Goal: Task Accomplishment & Management: Complete application form

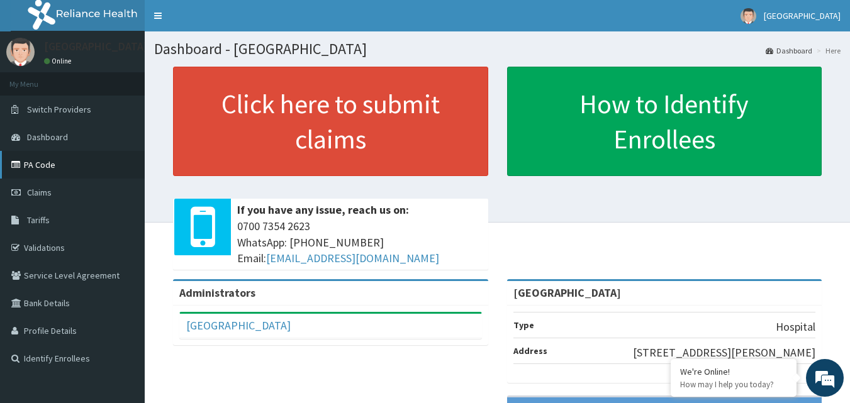
click at [66, 162] on link "PA Code" at bounding box center [72, 165] width 145 height 28
click at [52, 247] on link "Validations" at bounding box center [72, 248] width 145 height 28
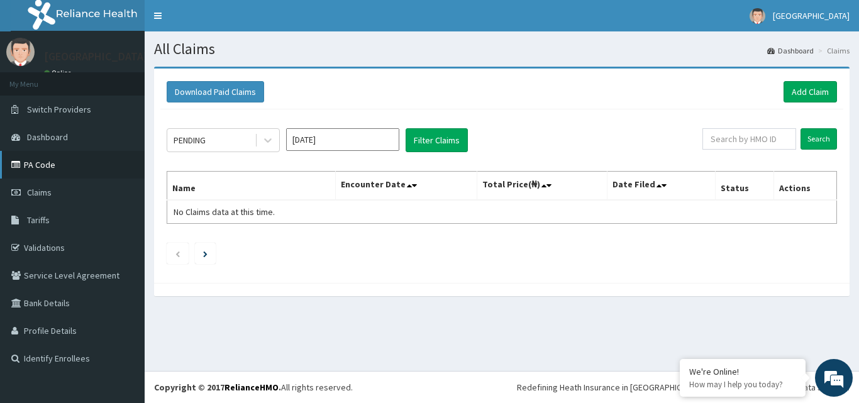
click at [78, 157] on link "PA Code" at bounding box center [72, 165] width 145 height 28
click at [799, 92] on link "Add Claim" at bounding box center [810, 91] width 53 height 21
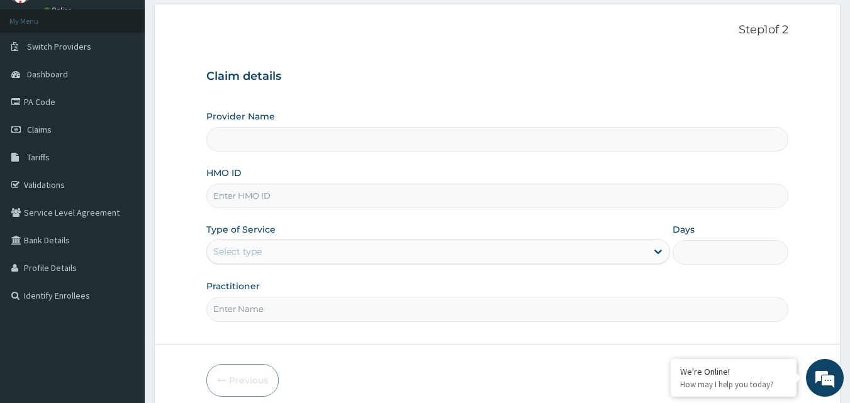
scroll to position [118, 0]
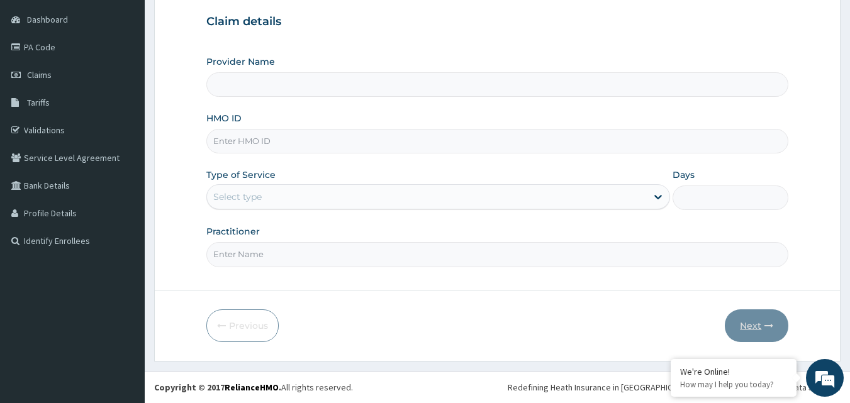
type input "[GEOGRAPHIC_DATA]"
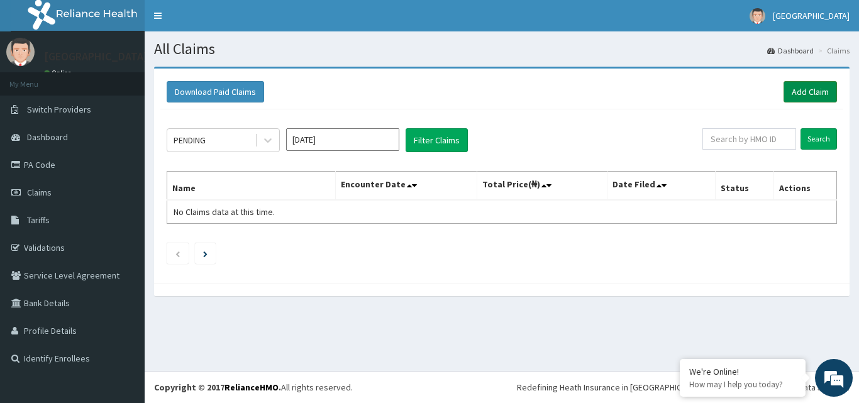
click at [806, 89] on link "Add Claim" at bounding box center [810, 91] width 53 height 21
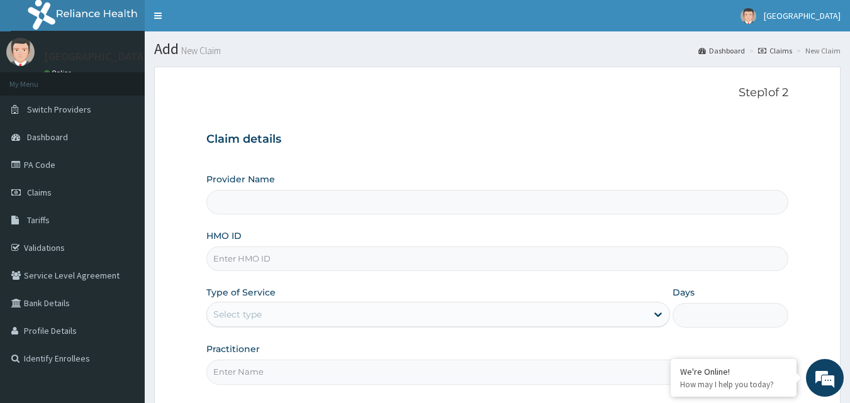
type input "[GEOGRAPHIC_DATA]"
click at [473, 255] on input "HMO ID" at bounding box center [497, 259] width 582 height 25
type input "Y"
type input "NRN/10220/A"
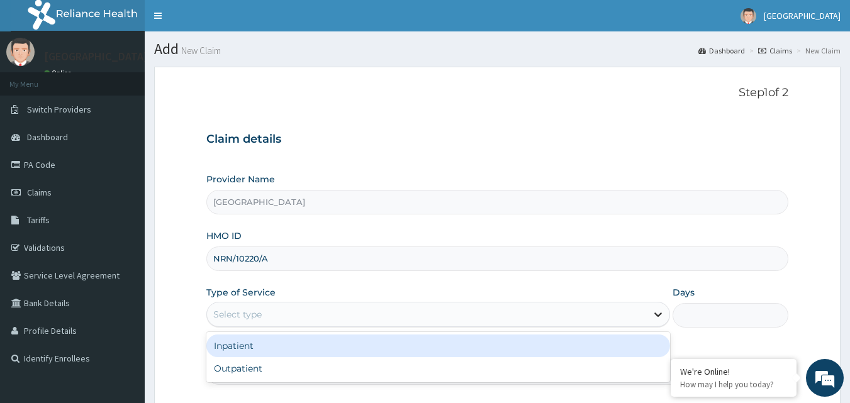
click at [654, 311] on icon at bounding box center [658, 314] width 13 height 13
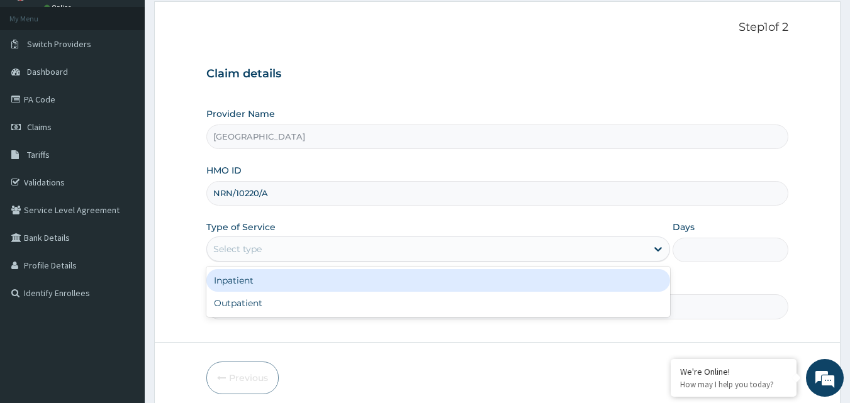
scroll to position [118, 0]
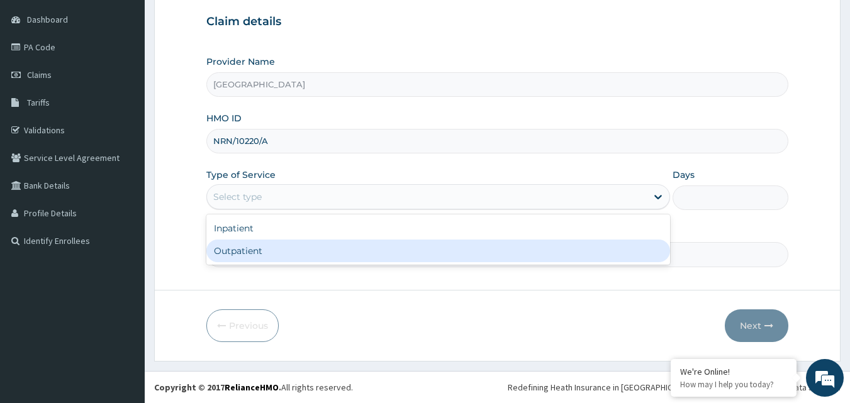
click at [299, 250] on div "Outpatient" at bounding box center [438, 251] width 464 height 23
type input "1"
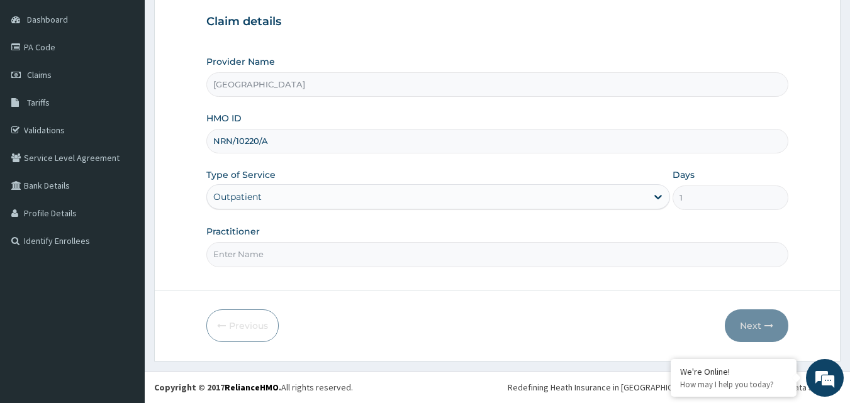
click at [287, 250] on input "Practitioner" at bounding box center [497, 254] width 582 height 25
type input "DR SHAWAL"
click at [764, 319] on button "Next" at bounding box center [757, 325] width 64 height 33
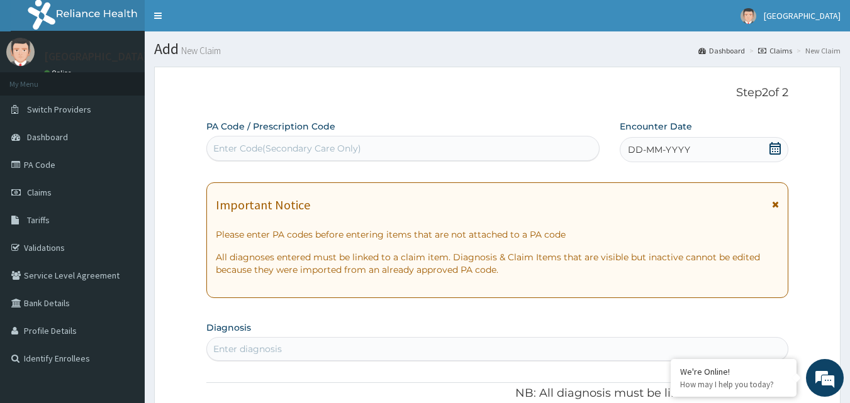
scroll to position [63, 0]
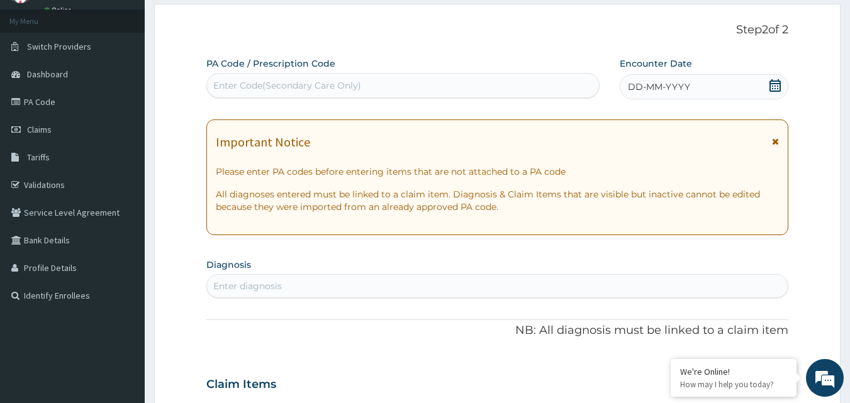
click at [502, 287] on div "Enter diagnosis" at bounding box center [497, 286] width 581 height 20
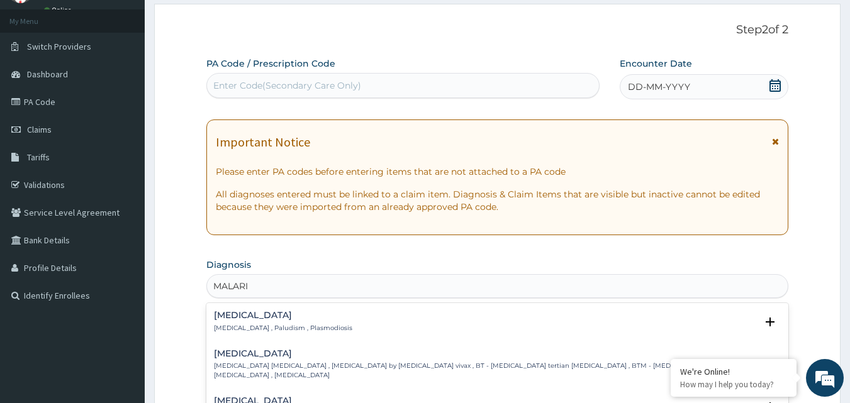
type input "MALARIA"
click at [342, 323] on div "Malaria Malaria , Paludism , Plasmodiosis" at bounding box center [497, 322] width 567 height 22
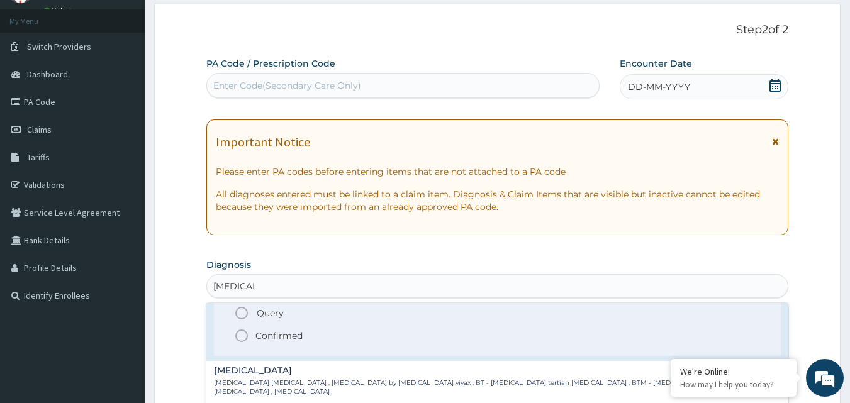
click at [244, 340] on icon "status option filled" at bounding box center [241, 335] width 15 height 15
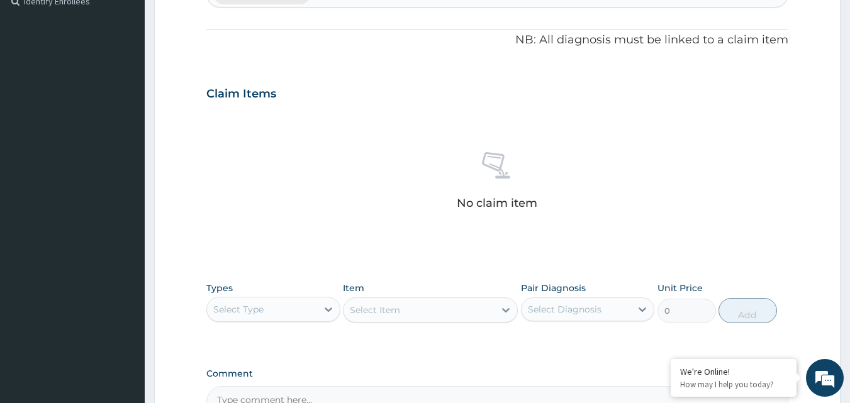
scroll to position [440, 0]
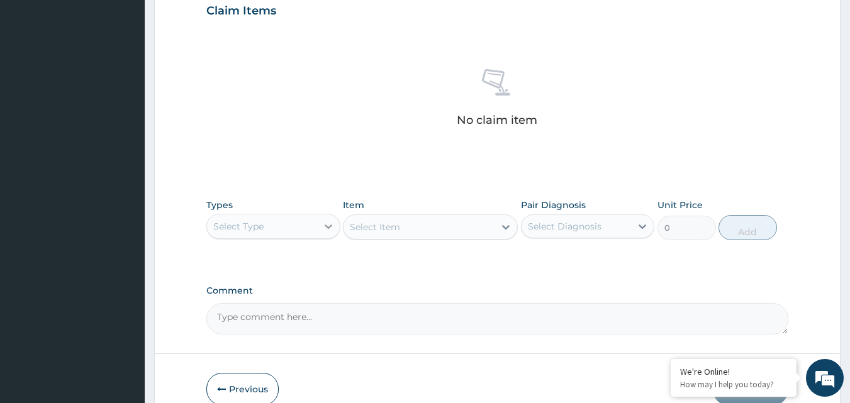
click at [329, 231] on icon at bounding box center [328, 226] width 13 height 13
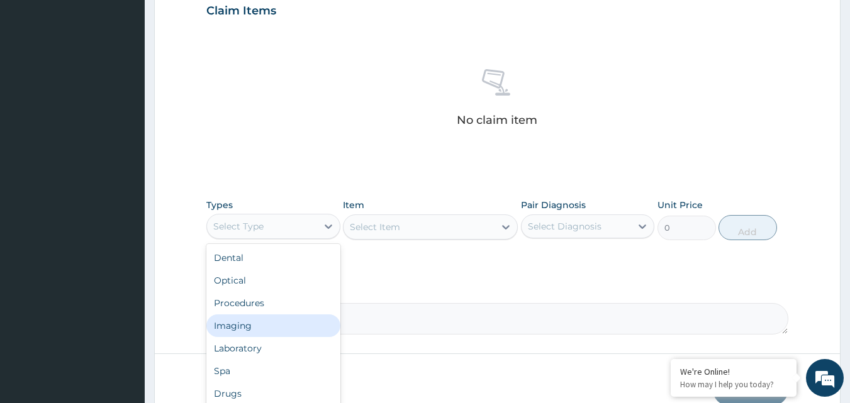
scroll to position [43, 0]
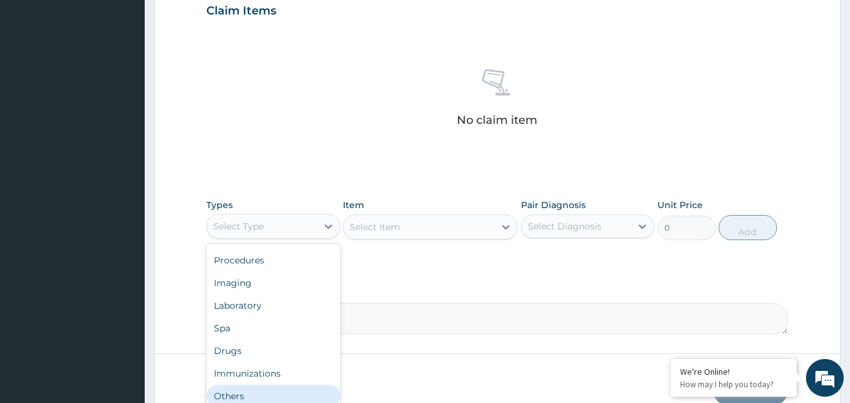
click at [265, 396] on div "Others" at bounding box center [273, 396] width 134 height 23
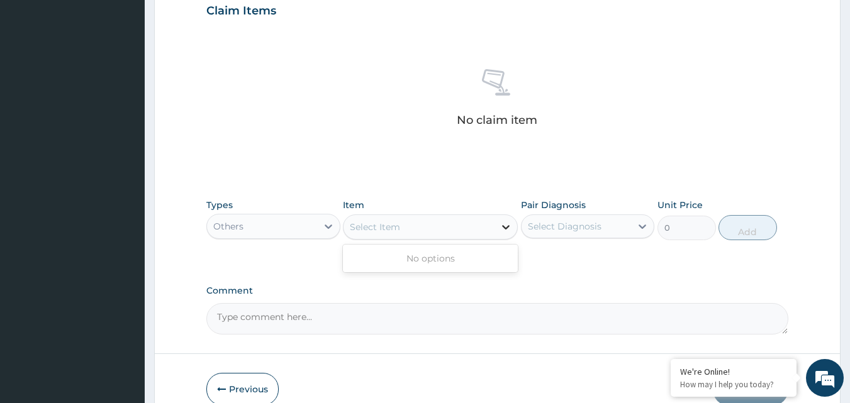
click at [502, 231] on icon at bounding box center [505, 227] width 13 height 13
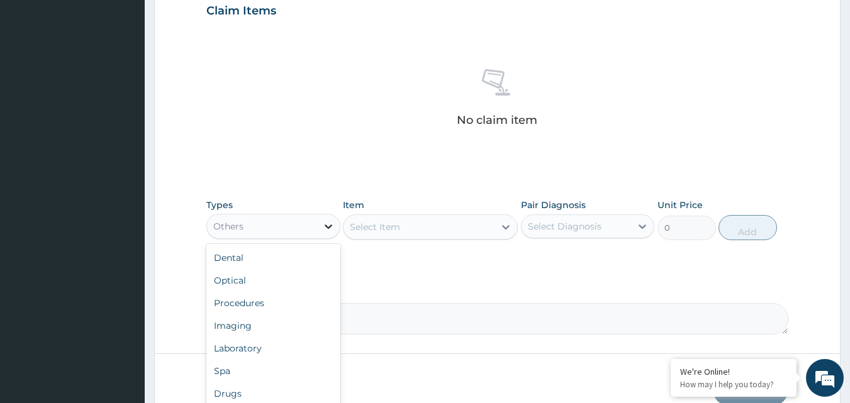
click at [328, 231] on icon at bounding box center [328, 226] width 13 height 13
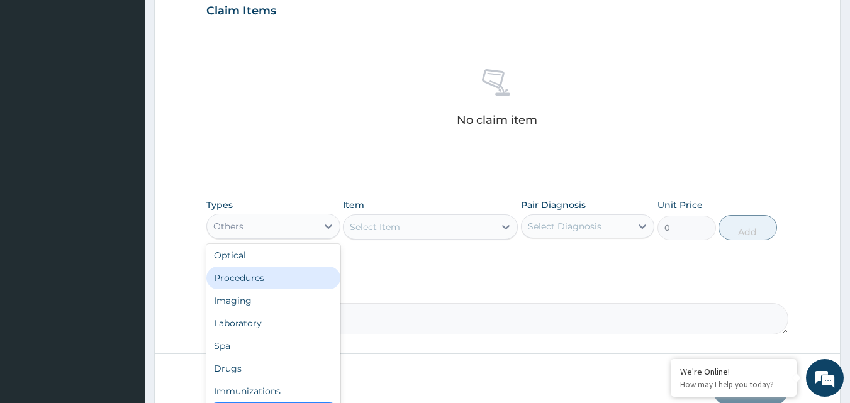
scroll to position [0, 0]
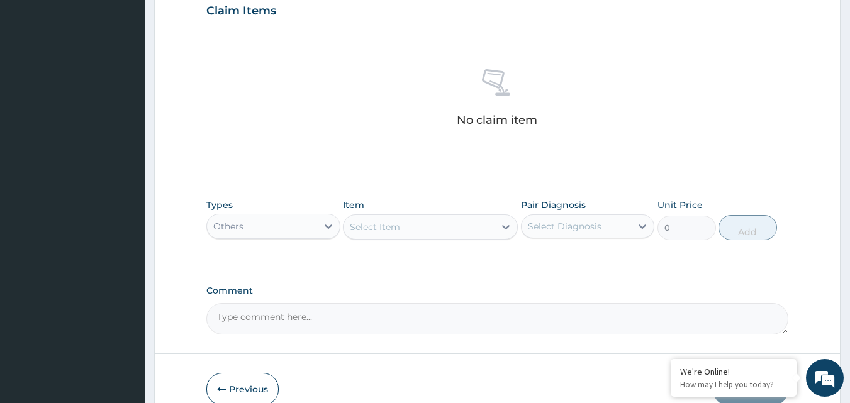
click at [279, 223] on div "Others" at bounding box center [262, 226] width 110 height 20
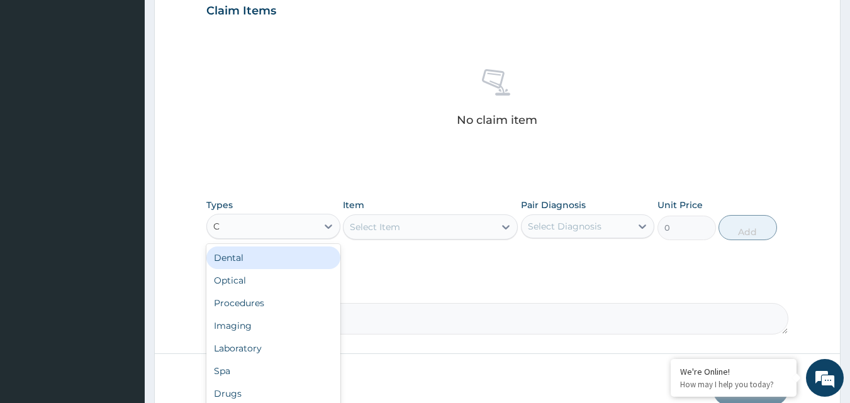
type input "CO"
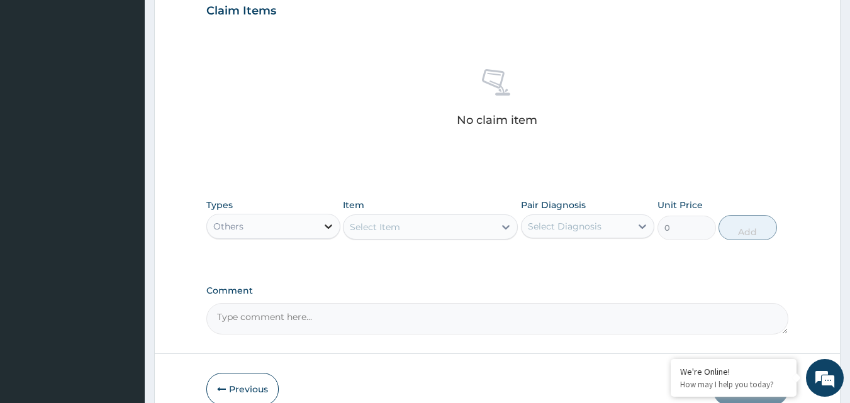
click at [321, 223] on div at bounding box center [328, 226] width 23 height 23
click at [322, 223] on icon at bounding box center [328, 226] width 13 height 13
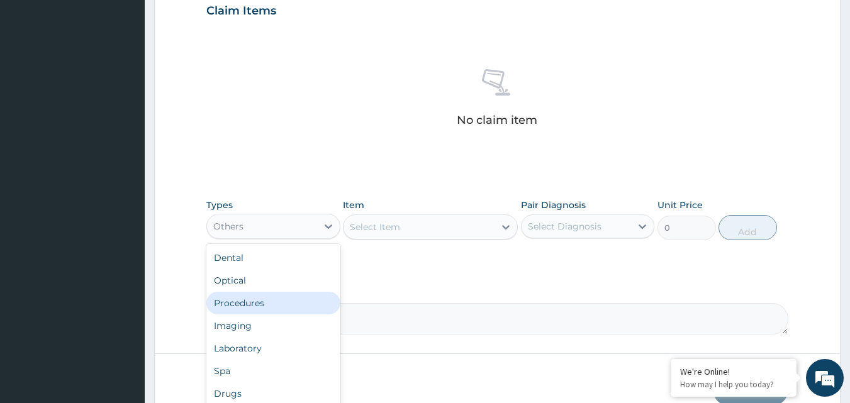
click at [301, 303] on div "Procedures" at bounding box center [273, 303] width 134 height 23
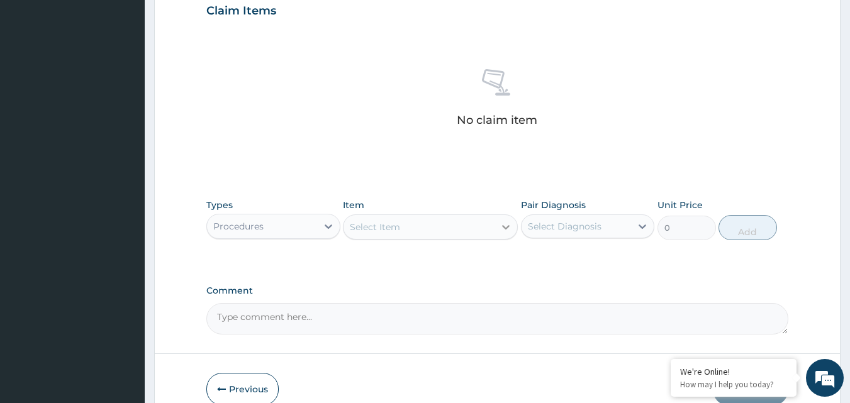
click at [501, 227] on icon at bounding box center [505, 227] width 13 height 13
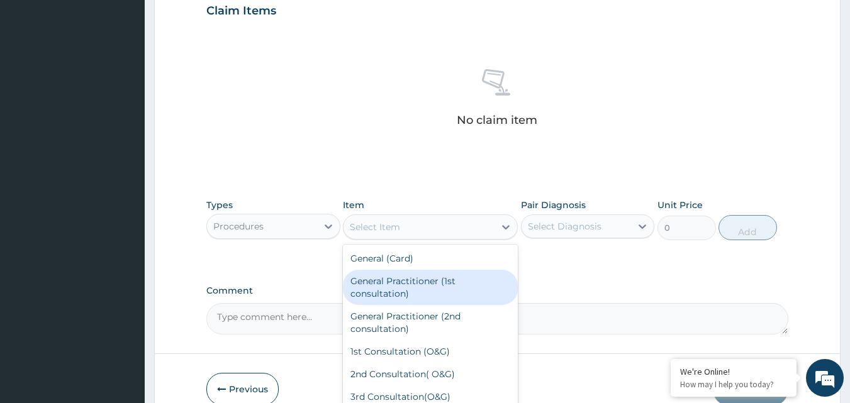
type input "3000"
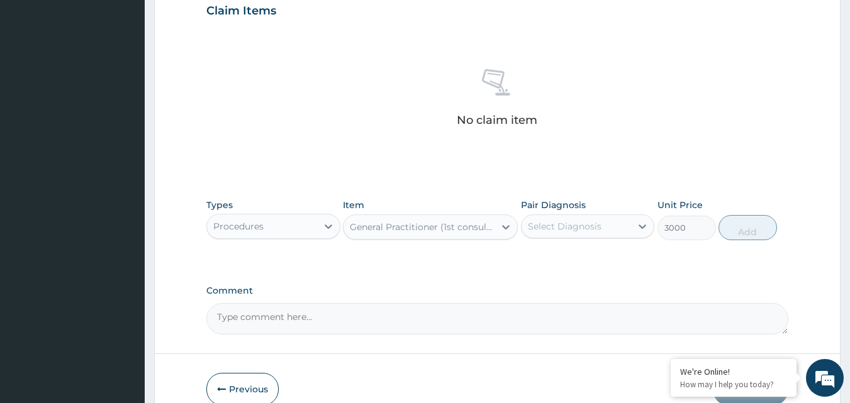
click at [449, 288] on label "Comment" at bounding box center [497, 291] width 582 height 11
click at [449, 303] on textarea "Comment" at bounding box center [497, 318] width 582 height 31
click at [628, 228] on div "Select Diagnosis" at bounding box center [576, 226] width 110 height 20
click at [581, 261] on div "Malaria" at bounding box center [588, 259] width 134 height 26
checkbox input "true"
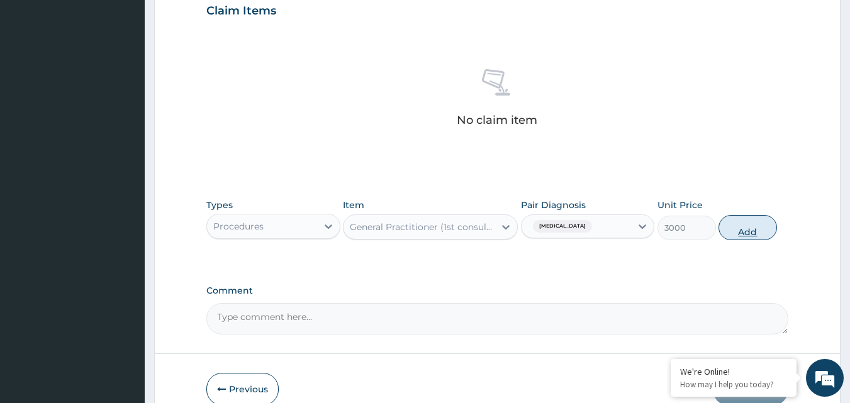
click at [737, 229] on button "Add" at bounding box center [747, 227] width 58 height 25
type input "0"
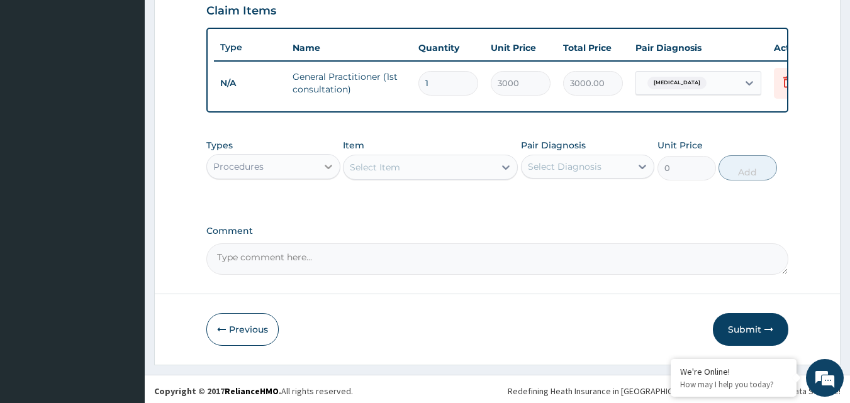
click at [326, 172] on icon at bounding box center [328, 166] width 13 height 13
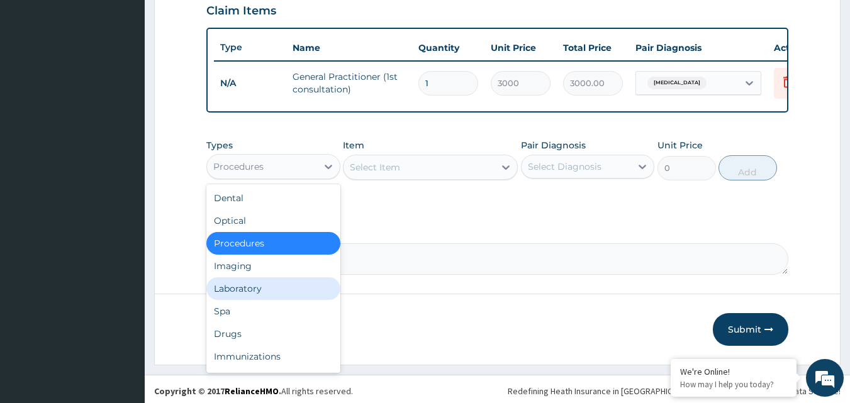
click at [251, 299] on div "Laboratory" at bounding box center [273, 288] width 134 height 23
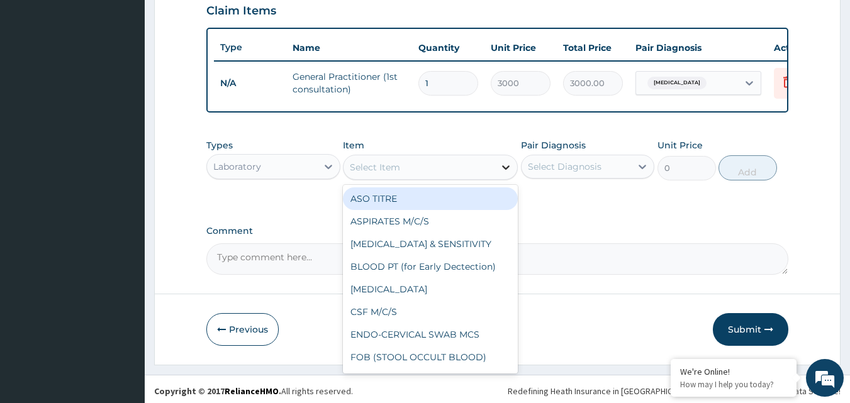
click at [504, 174] on icon at bounding box center [505, 167] width 13 height 13
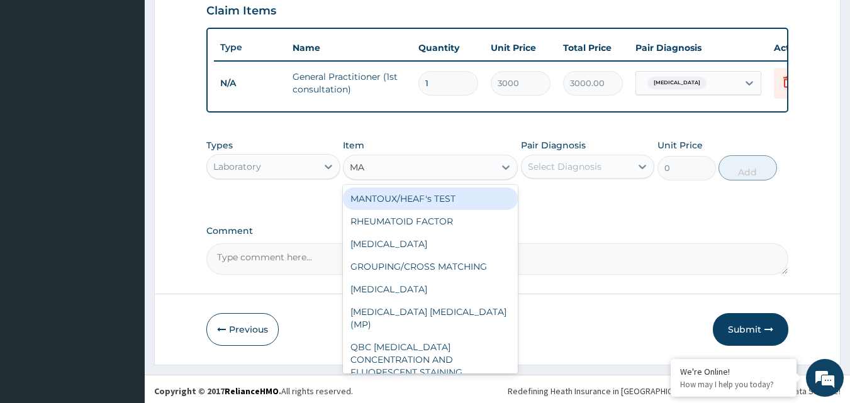
type input "MAL"
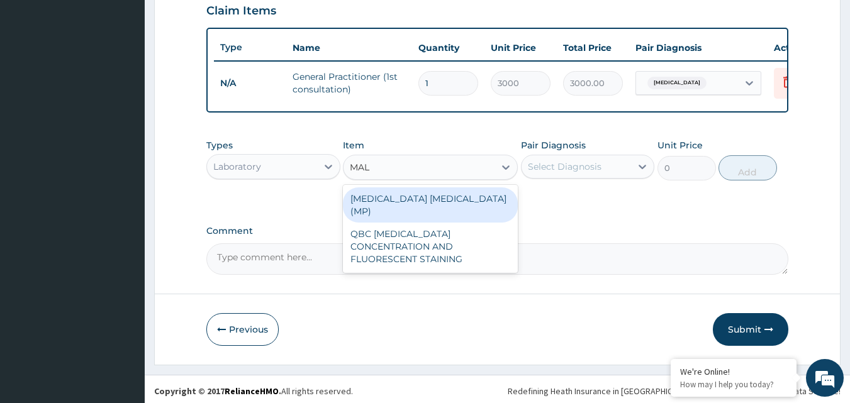
click at [392, 209] on div "MALARIA PARASITE (MP)" at bounding box center [430, 204] width 175 height 35
type input "1400"
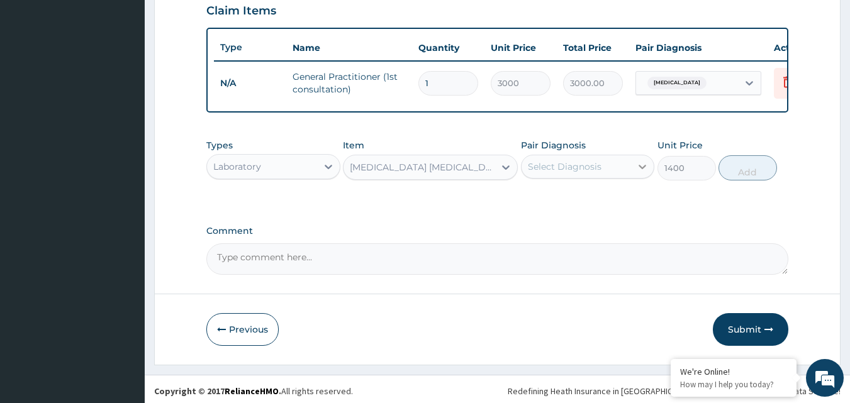
click at [639, 173] on icon at bounding box center [642, 166] width 13 height 13
click at [598, 208] on div "Malaria" at bounding box center [588, 199] width 134 height 26
checkbox input "true"
click at [742, 180] on button "Add" at bounding box center [747, 167] width 58 height 25
type input "0"
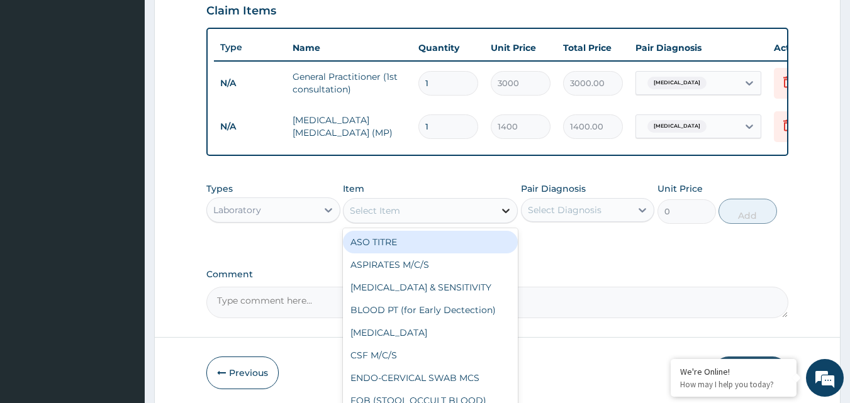
click at [504, 217] on icon at bounding box center [505, 210] width 13 height 13
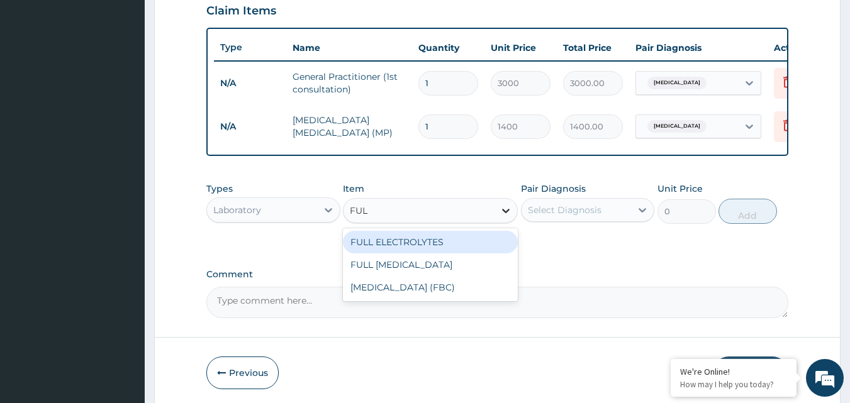
type input "FULL"
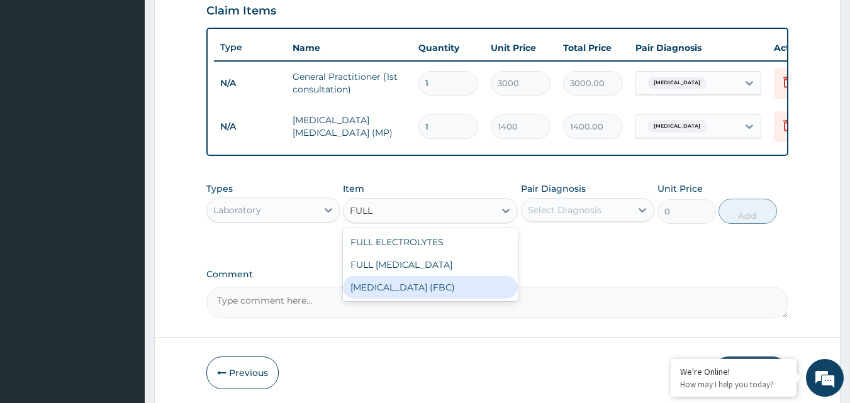
click at [432, 299] on div "Full Blood Count (FBC)" at bounding box center [430, 287] width 175 height 23
type input "3000"
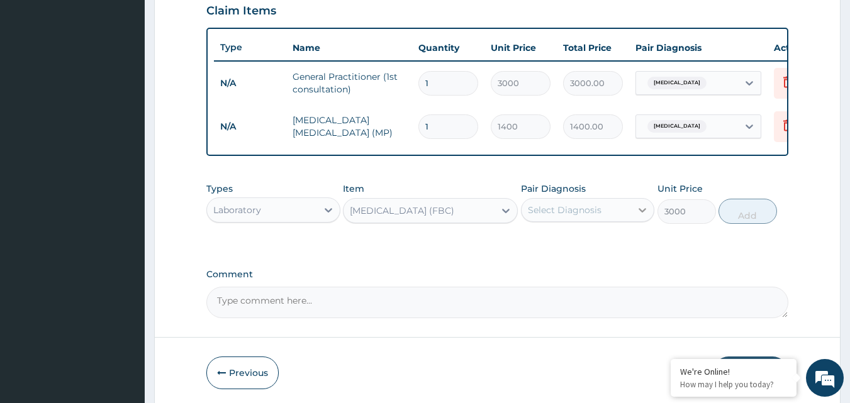
click at [642, 216] on icon at bounding box center [642, 210] width 13 height 13
click at [568, 247] on label "Malaria" at bounding box center [581, 241] width 78 height 13
checkbox input "true"
click at [730, 218] on button "Add" at bounding box center [747, 211] width 58 height 25
type input "0"
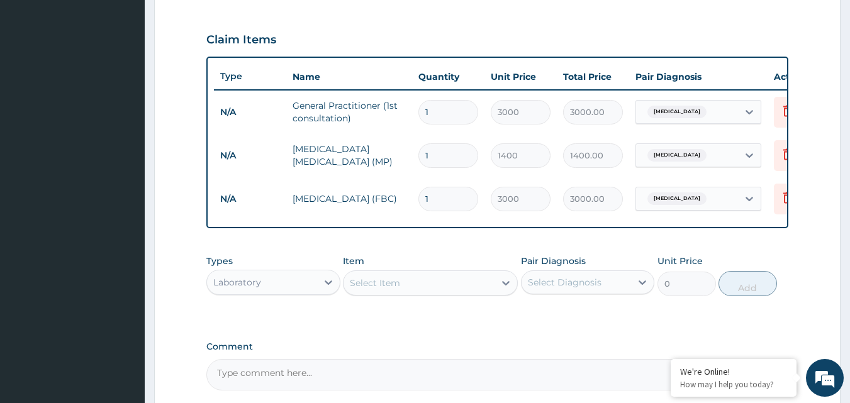
scroll to position [163, 0]
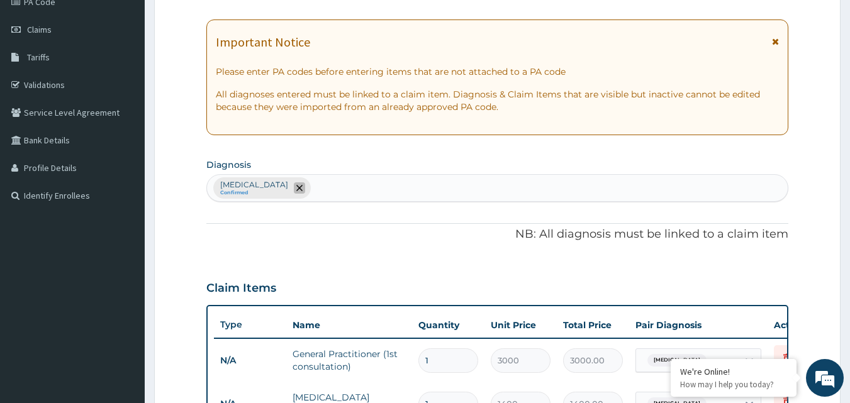
click at [296, 189] on icon "remove selection option" at bounding box center [299, 188] width 6 height 6
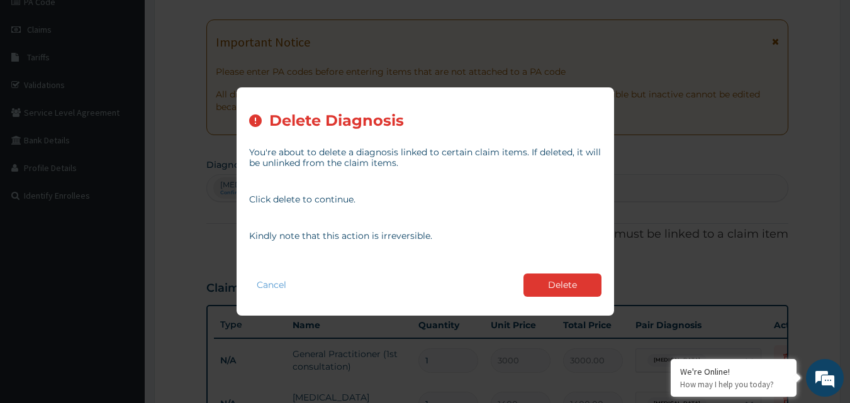
click at [558, 279] on button "Delete" at bounding box center [562, 285] width 78 height 23
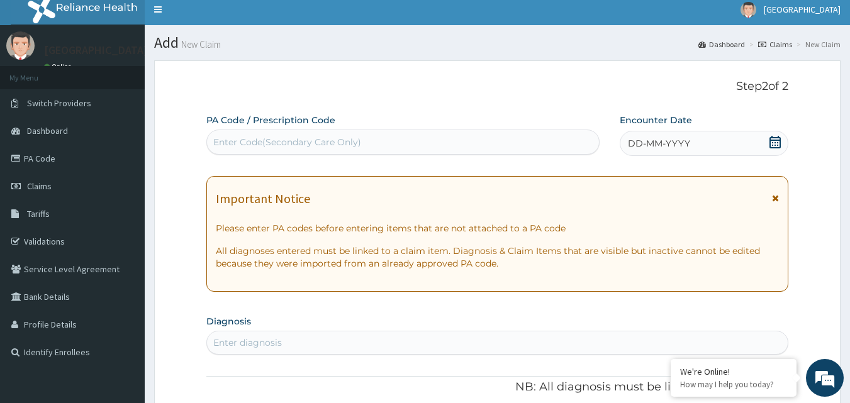
scroll to position [0, 0]
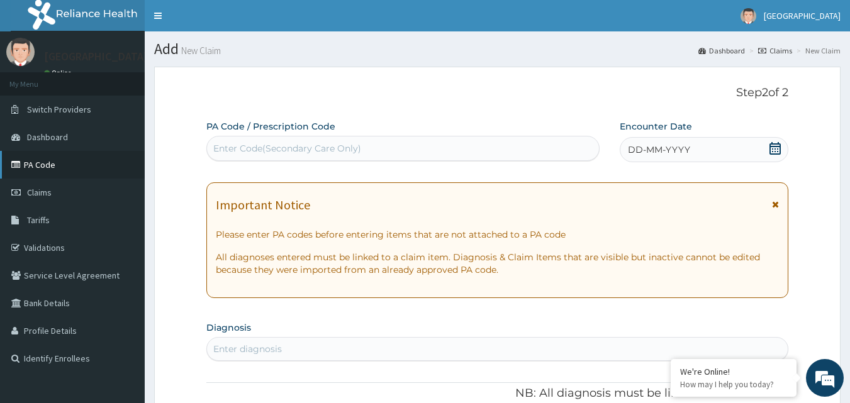
click at [35, 164] on link "PA Code" at bounding box center [72, 165] width 145 height 28
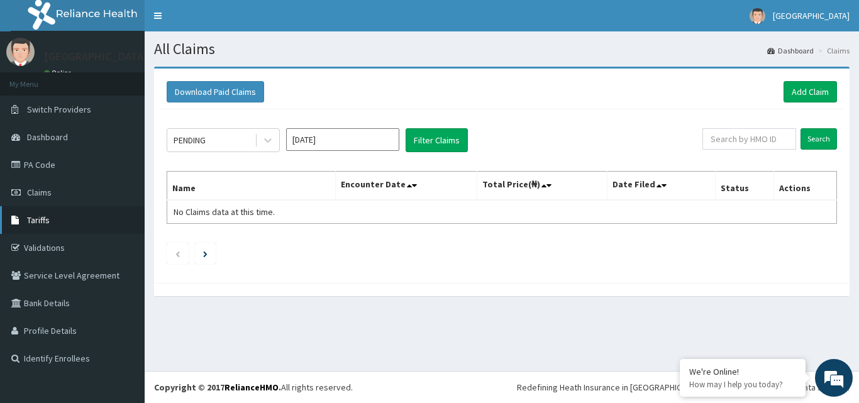
click at [57, 225] on link "Tariffs" at bounding box center [72, 220] width 145 height 28
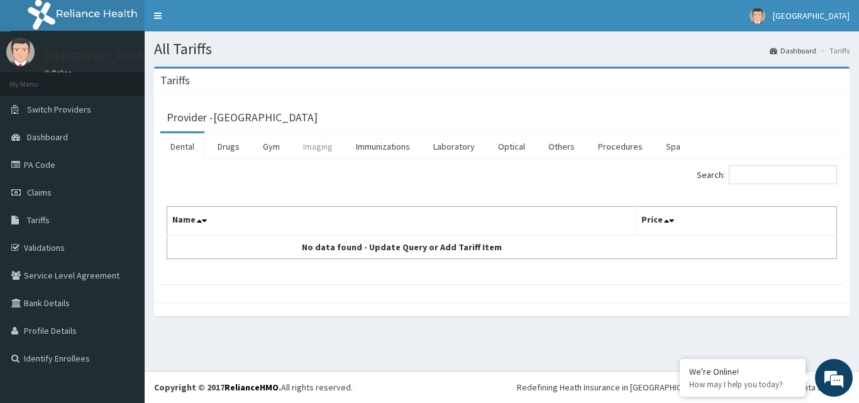
click at [314, 141] on link "Imaging" at bounding box center [318, 146] width 50 height 26
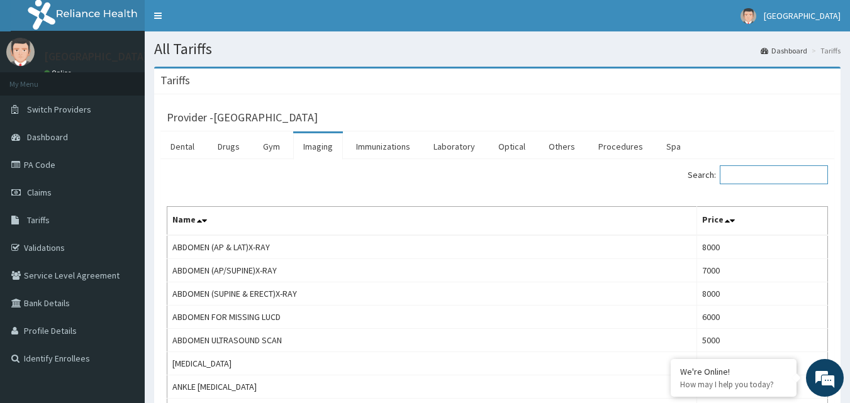
click at [773, 165] on input "Search:" at bounding box center [774, 174] width 108 height 19
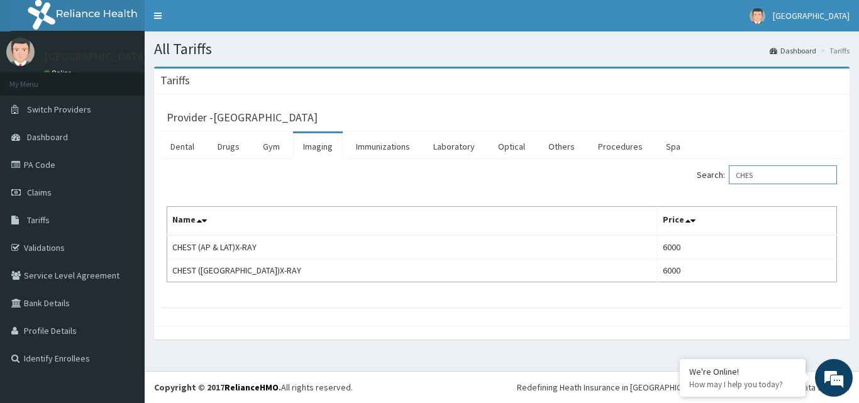
type input "CHES"
